Goal: Navigation & Orientation: Understand site structure

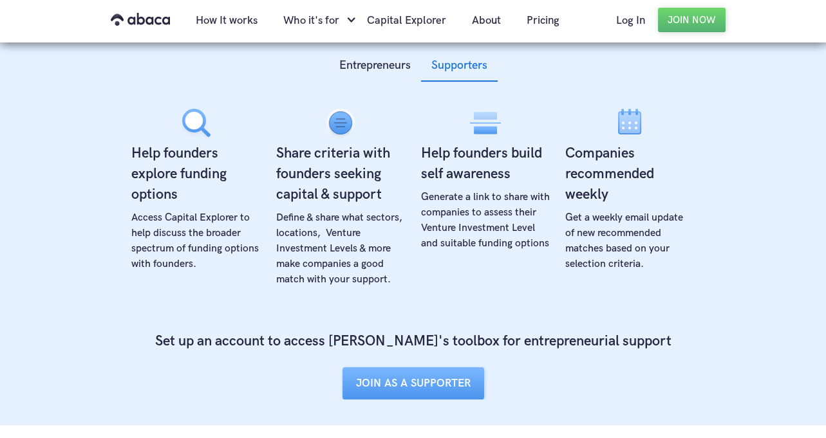
scroll to position [502, 0]
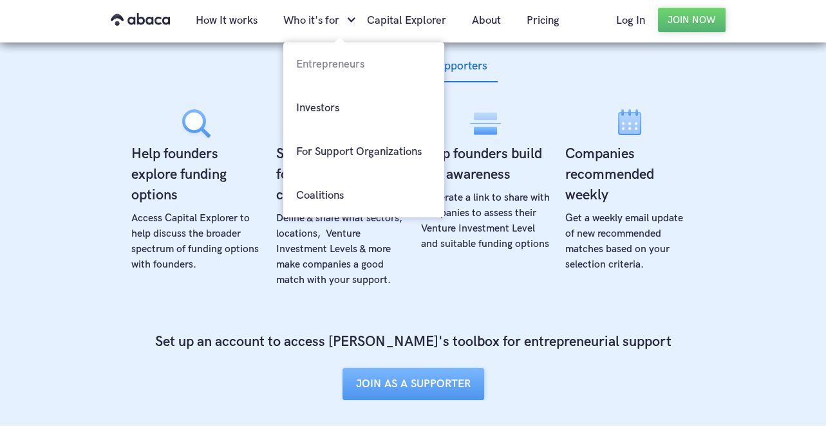
click at [323, 61] on link "Entrepreneurs" at bounding box center [363, 64] width 161 height 44
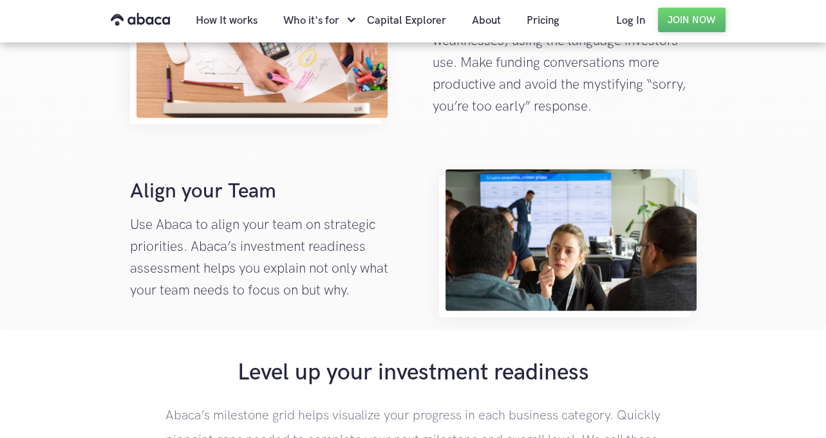
scroll to position [1514, 0]
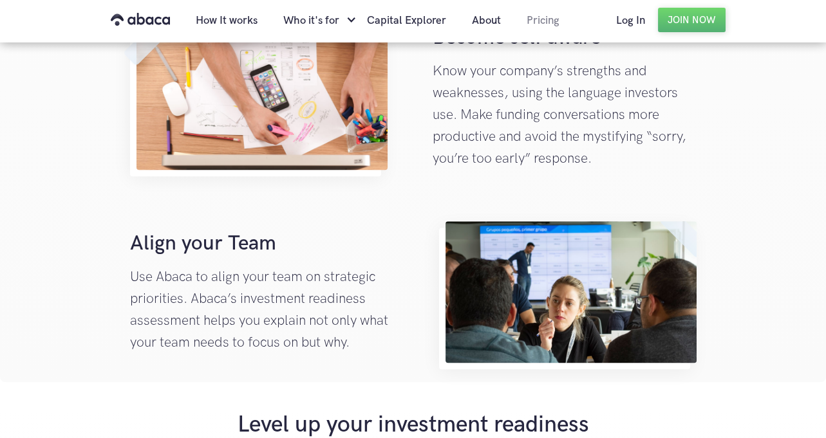
click at [554, 20] on link "Pricing" at bounding box center [543, 21] width 59 height 44
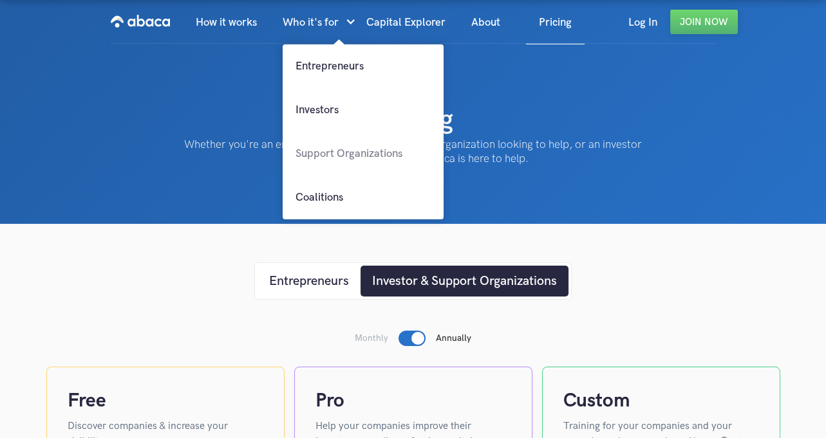
click at [322, 156] on link "Support Organizations" at bounding box center [363, 154] width 161 height 44
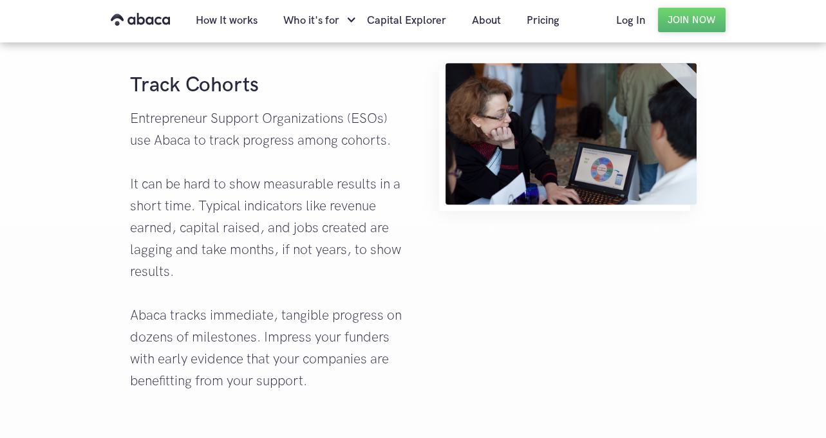
scroll to position [837, 0]
click at [489, 21] on link "About" at bounding box center [486, 21] width 55 height 44
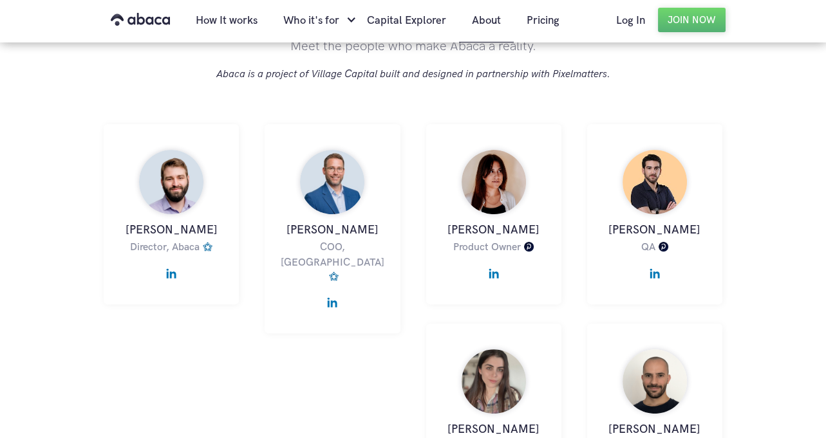
scroll to position [638, 0]
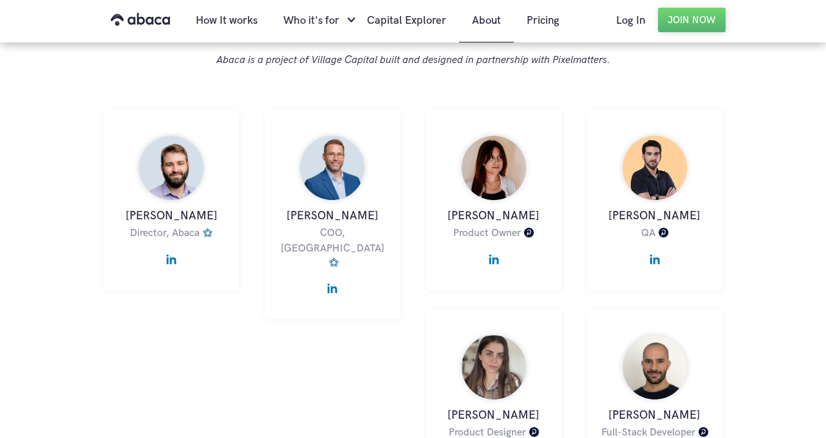
click at [708, 272] on div "[PERSON_NAME] QA [PERSON_NAME] is an employee of Pixelmatters [PERSON_NAME] Rea…" at bounding box center [654, 200] width 135 height 180
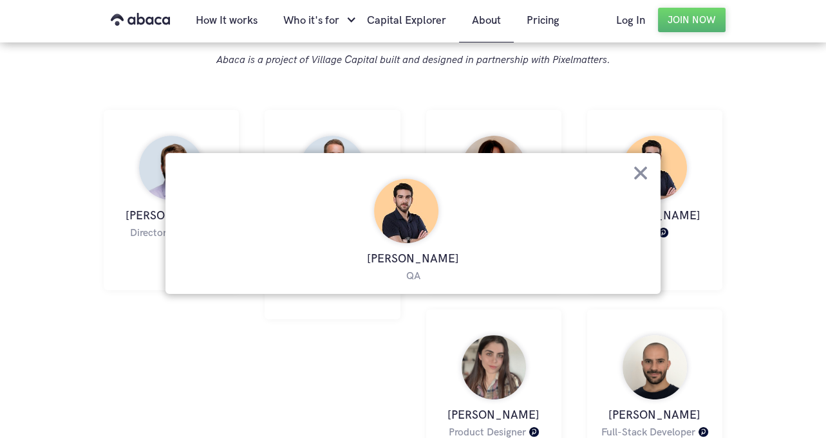
click at [642, 173] on img at bounding box center [640, 173] width 14 height 14
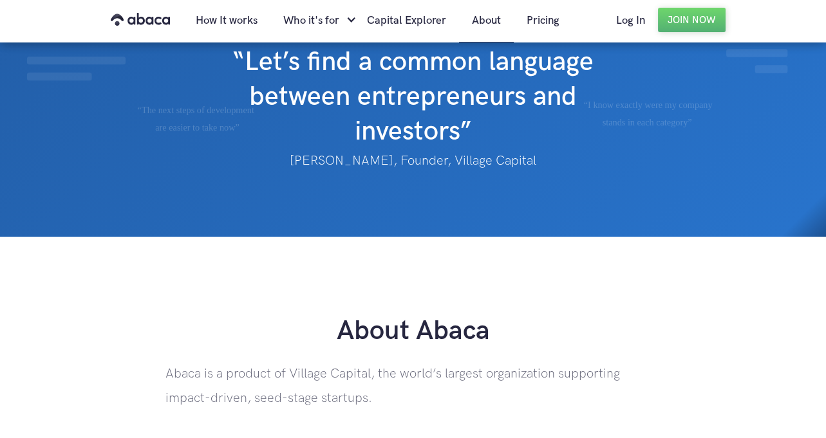
scroll to position [0, 0]
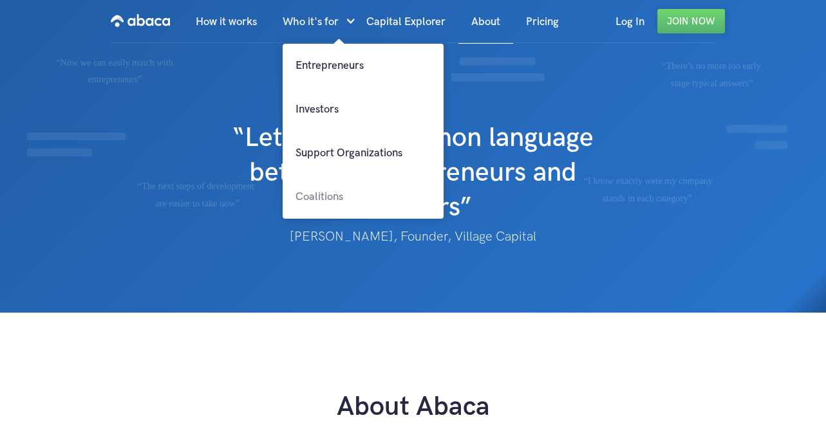
click at [315, 203] on link "Coalitions" at bounding box center [363, 197] width 161 height 44
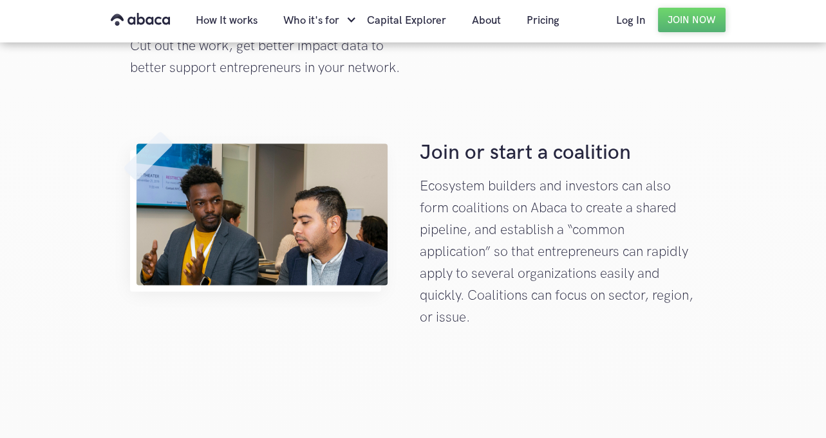
scroll to position [2735, 0]
